Goal: Navigation & Orientation: Find specific page/section

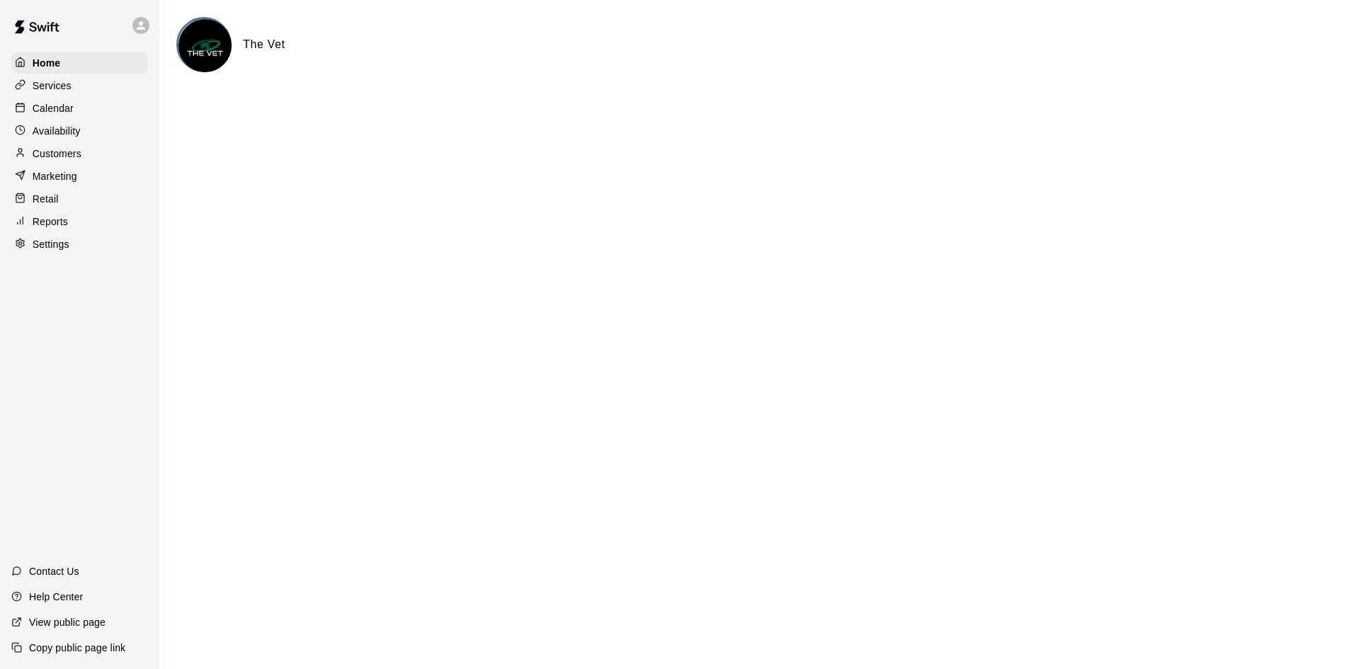
click at [72, 113] on p "Calendar" at bounding box center [53, 108] width 41 height 14
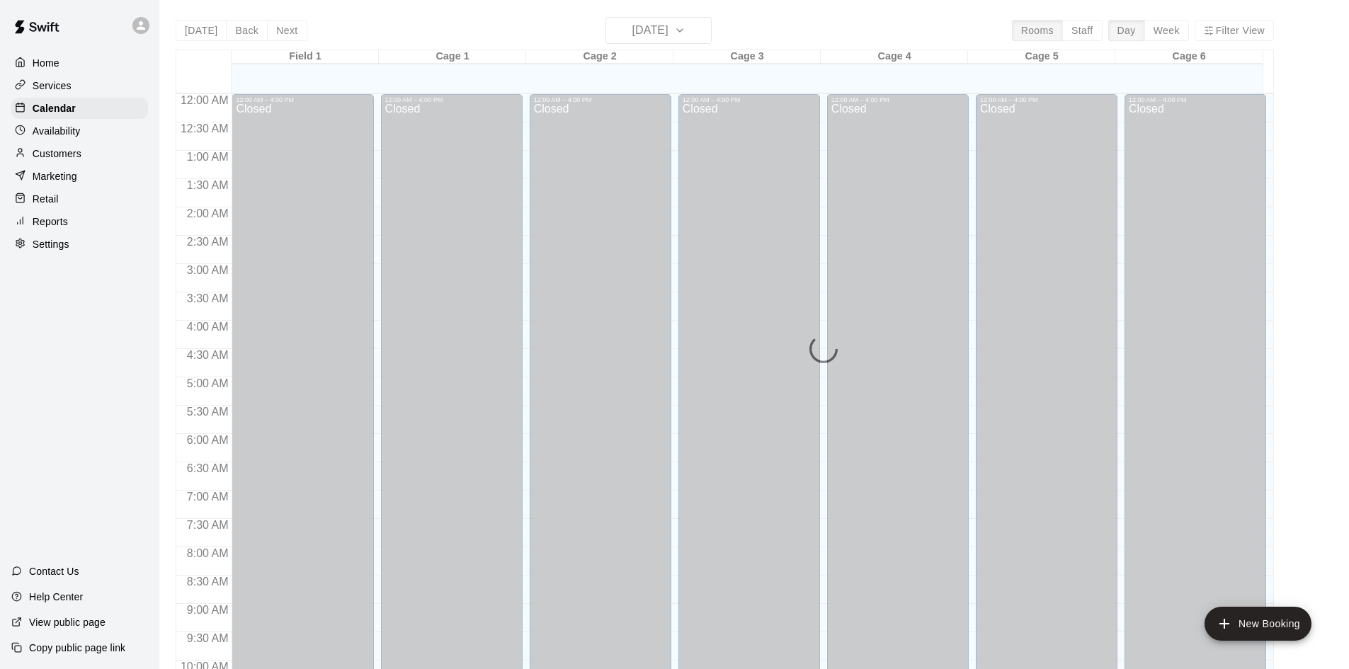
scroll to position [726, 0]
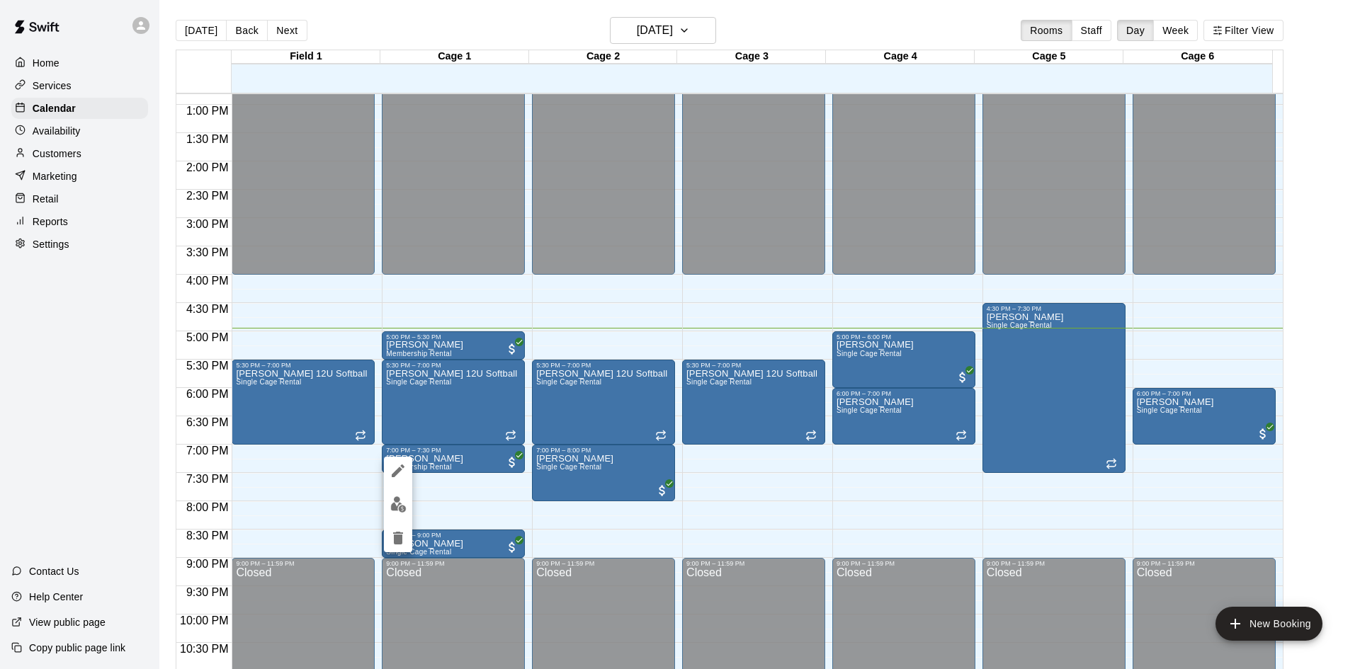
click at [332, 492] on div at bounding box center [680, 334] width 1360 height 669
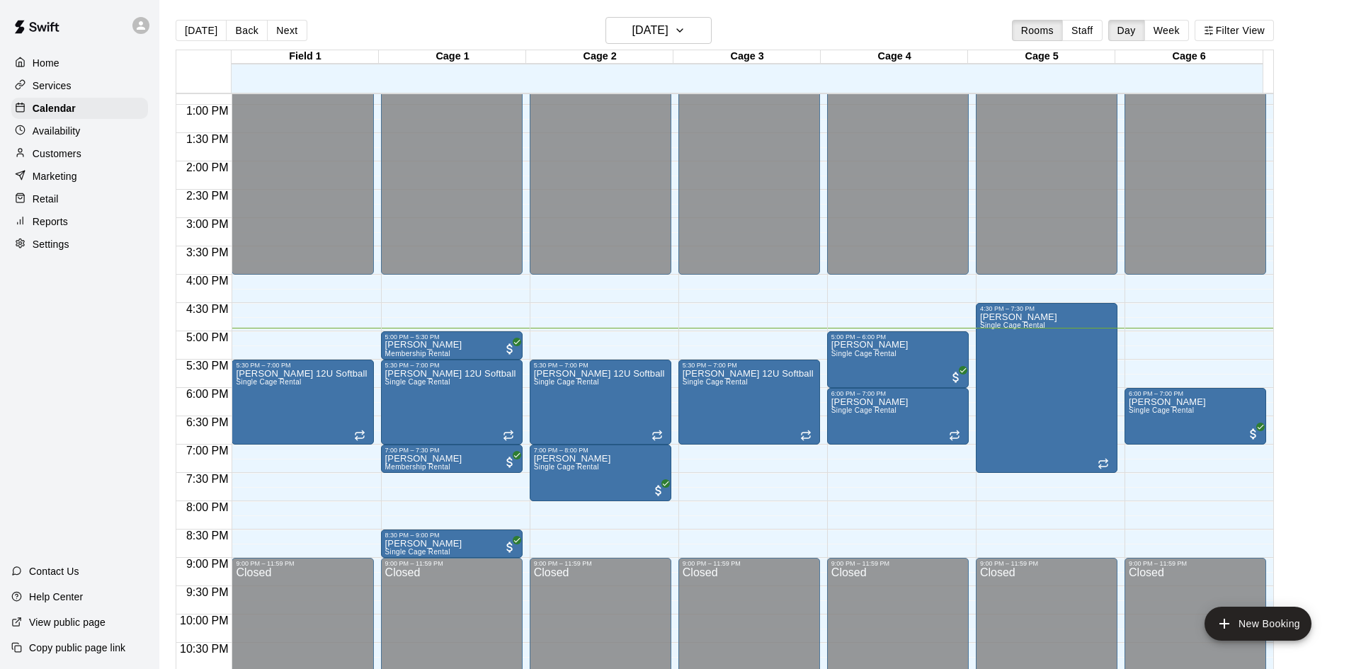
click at [347, 28] on div "Today Back Next Wednesday Oct 15 Rooms Staff Day Week Filter View" at bounding box center [725, 33] width 1099 height 33
